Goal: Obtain resource: Obtain resource

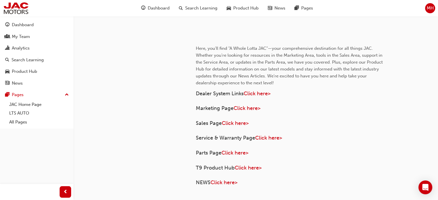
scroll to position [276, 0]
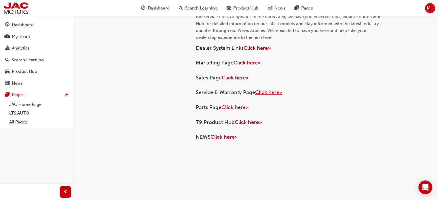
click at [263, 93] on span "Click here>" at bounding box center [268, 92] width 27 height 6
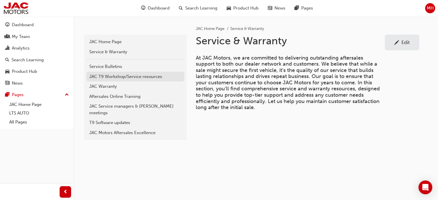
click at [105, 73] on div "JAC T9 Workshop/Service resources" at bounding box center [135, 76] width 92 height 7
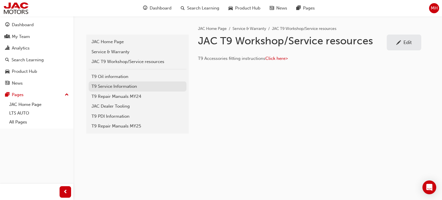
click at [108, 87] on div "T9 Service Information" at bounding box center [138, 86] width 92 height 7
